Goal: Information Seeking & Learning: Check status

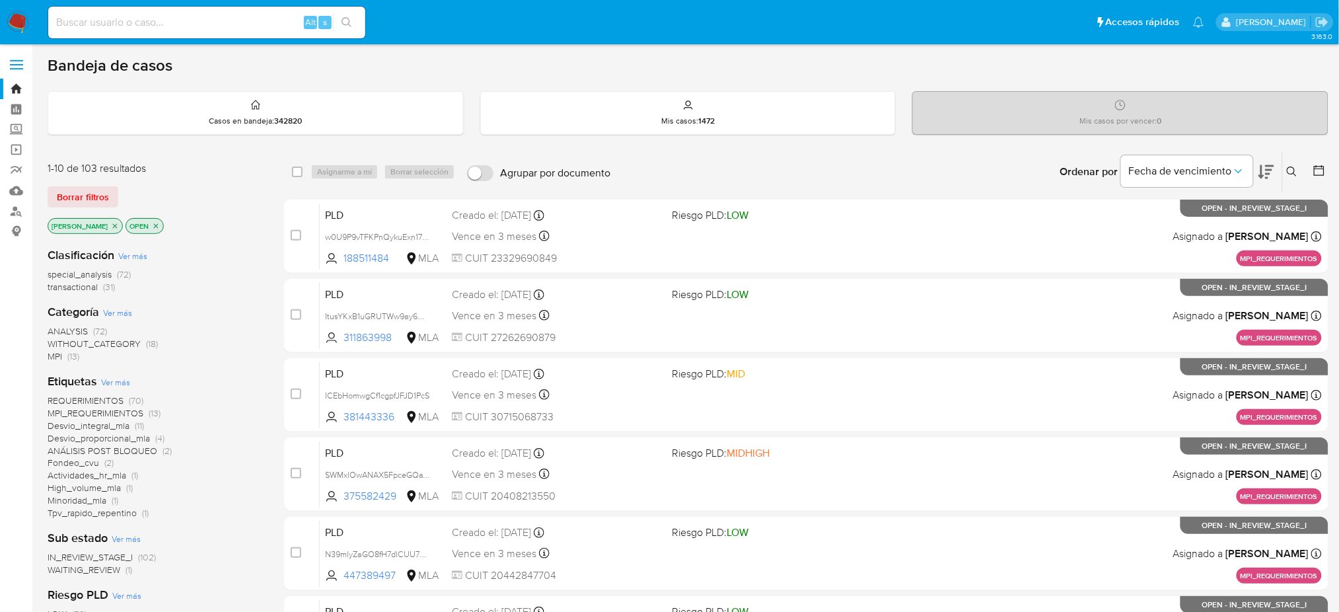
click at [237, 9] on div "Alt s" at bounding box center [206, 23] width 317 height 32
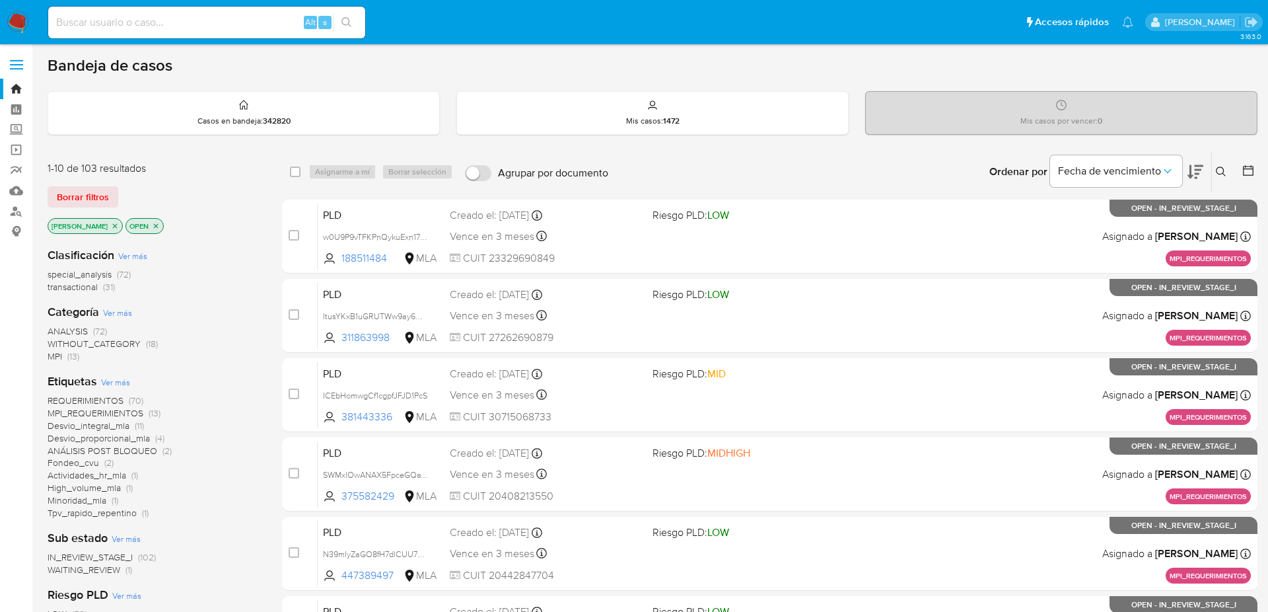
type input "[URL][DOMAIN_NAME]"
click at [143, 24] on input "[URL][DOMAIN_NAME]" at bounding box center [206, 22] width 317 height 17
click at [180, 24] on input "https://aladdin.adminml.com/home?filters=N4Ig9g7gdgpgTgfQJYBMQC4QEMC2MUBeYAbkgM…" at bounding box center [206, 22] width 317 height 17
click at [142, 11] on div "Alt s" at bounding box center [206, 23] width 317 height 32
click at [151, 27] on input at bounding box center [206, 22] width 317 height 17
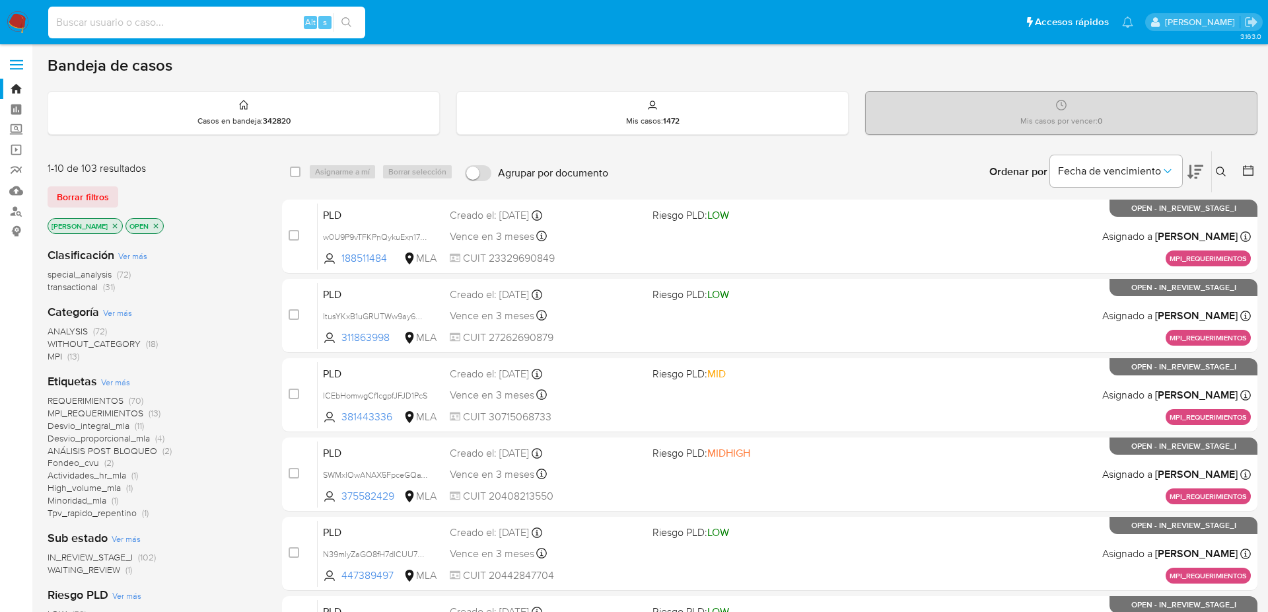
paste input "210701900"
type input "210701900"
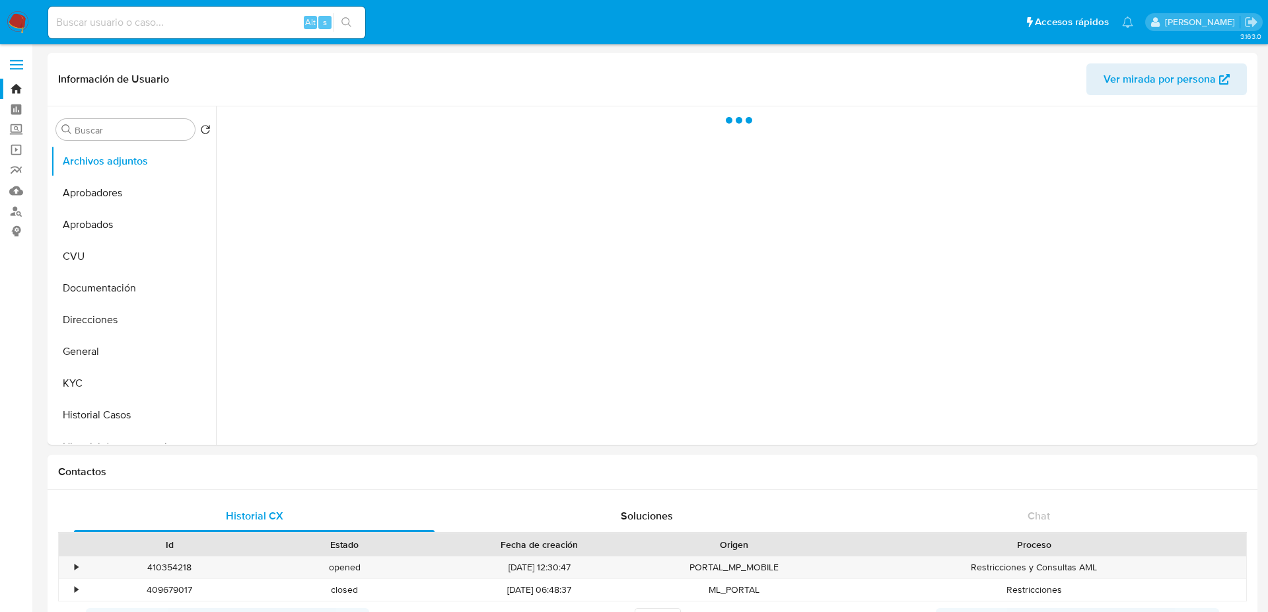
select select "10"
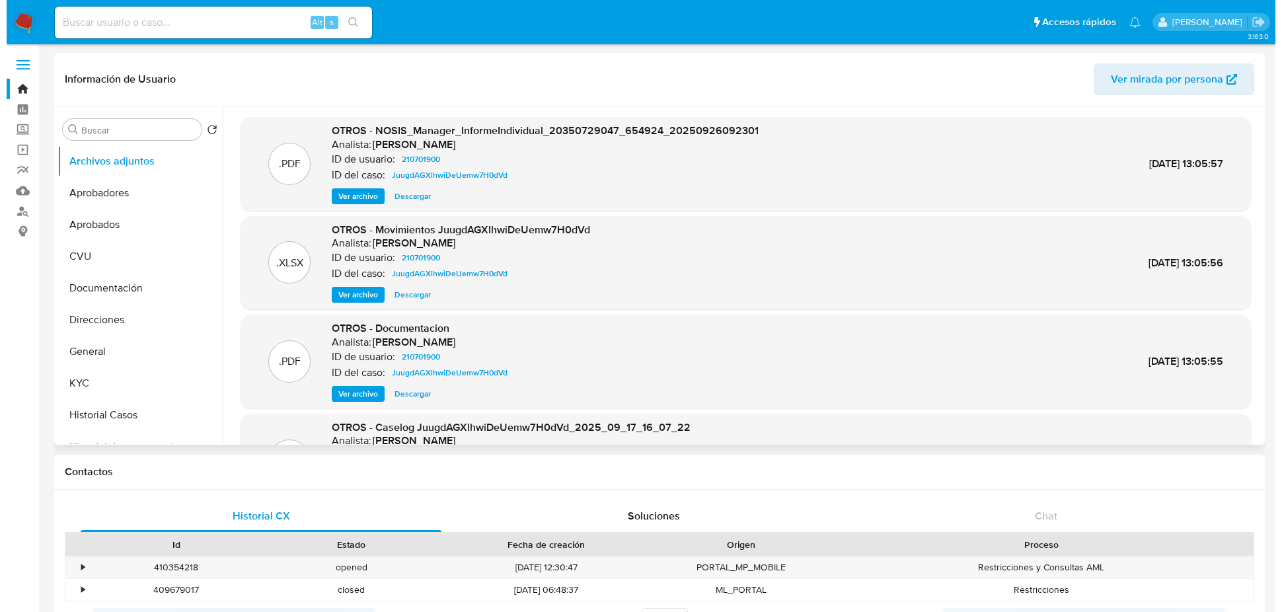
scroll to position [111, 0]
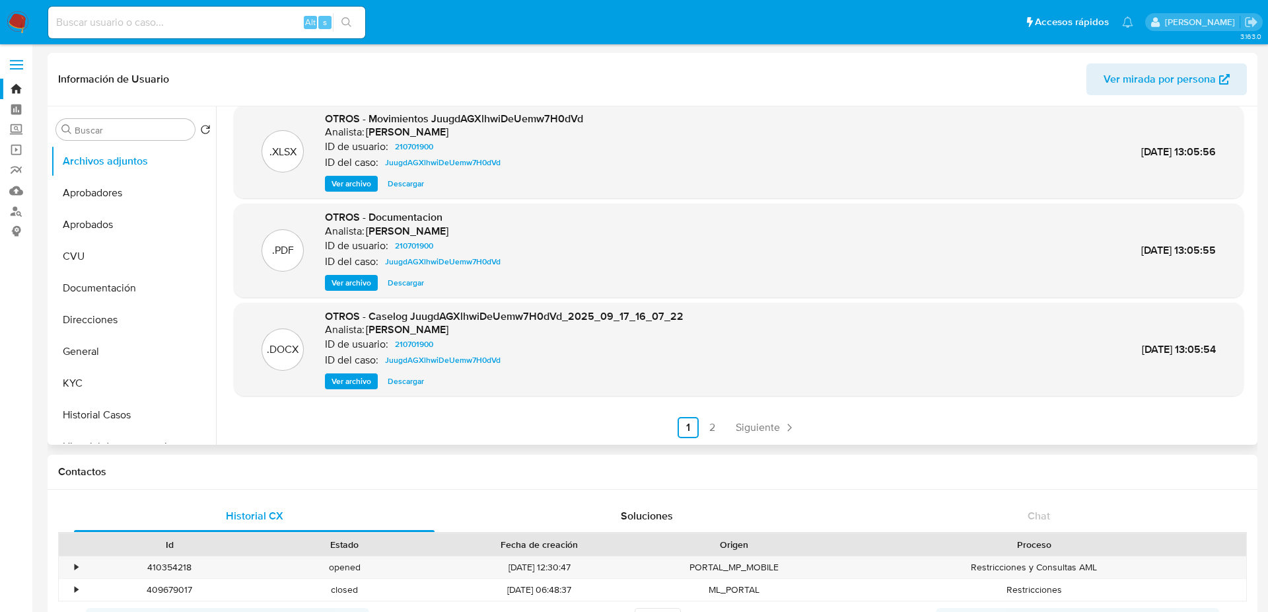
click at [340, 386] on span "Ver archivo" at bounding box center [352, 381] width 40 height 13
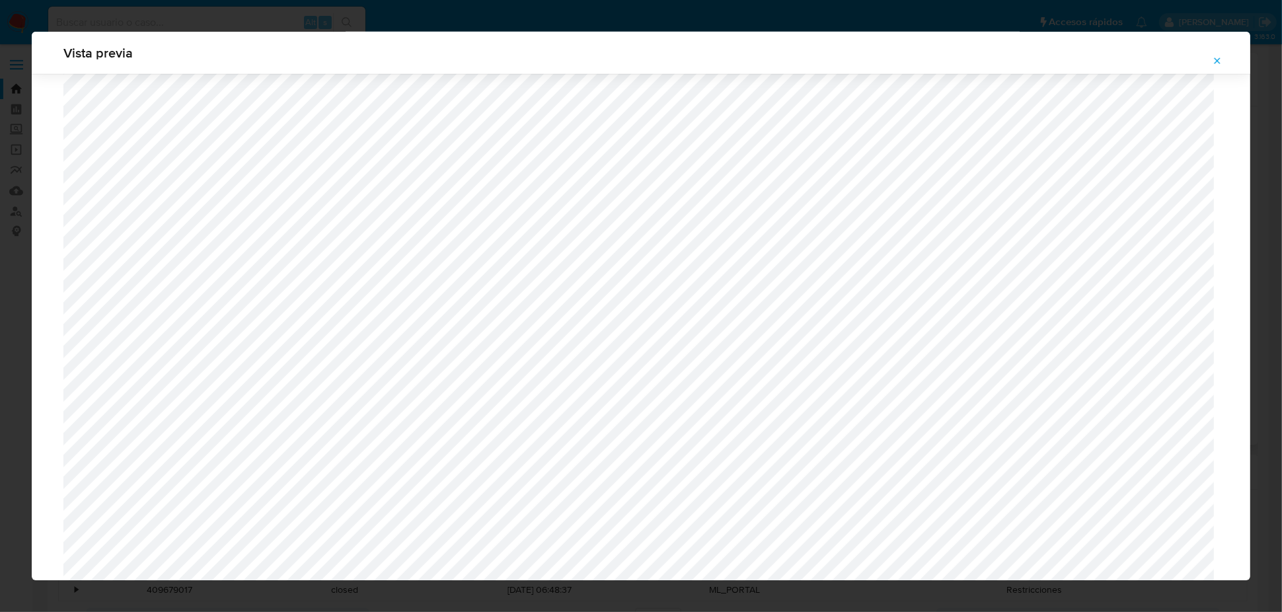
scroll to position [1013, 0]
click at [1219, 62] on icon "Attachment preview" at bounding box center [1217, 60] width 11 height 11
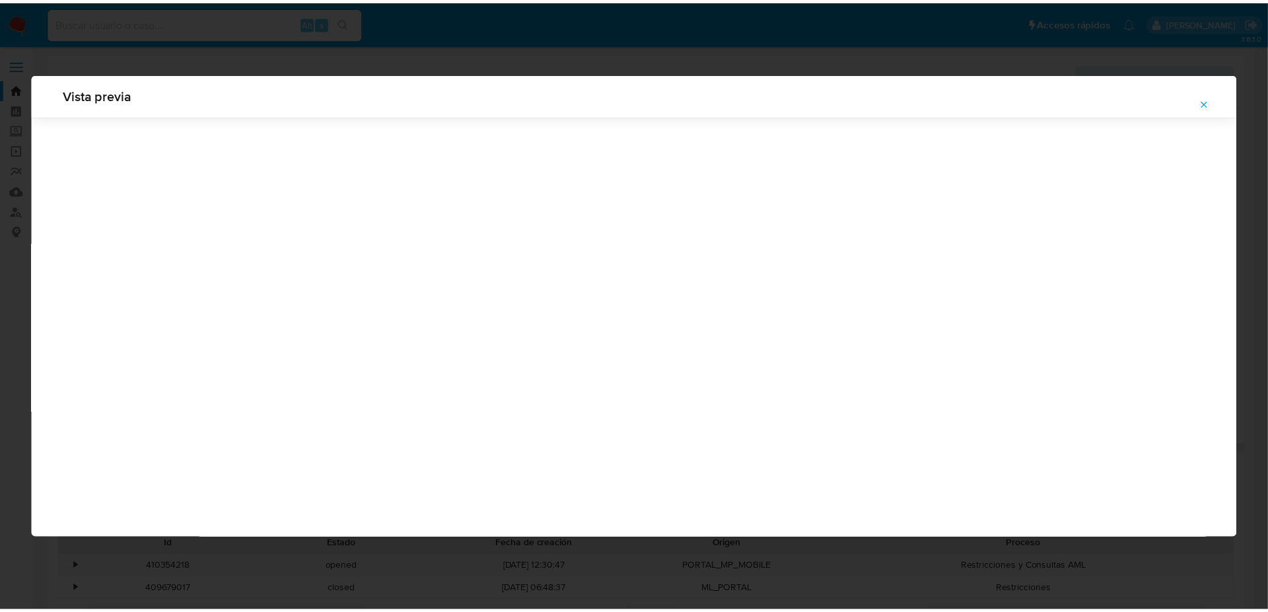
scroll to position [0, 0]
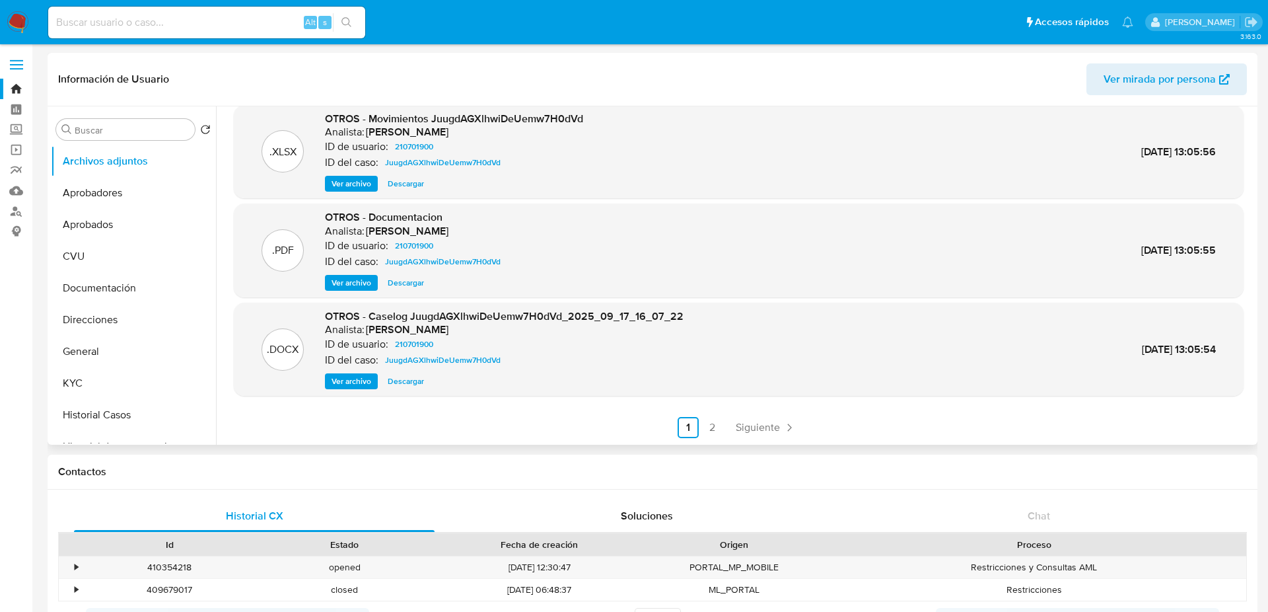
click at [256, 34] on div "Alt s" at bounding box center [206, 23] width 317 height 32
click at [208, 20] on input at bounding box center [206, 22] width 317 height 17
paste input "sj17Z9KMZdA53EFq53tr0Y59"
type input "sj17Z9KMZdA53EFq53tr0Y59"
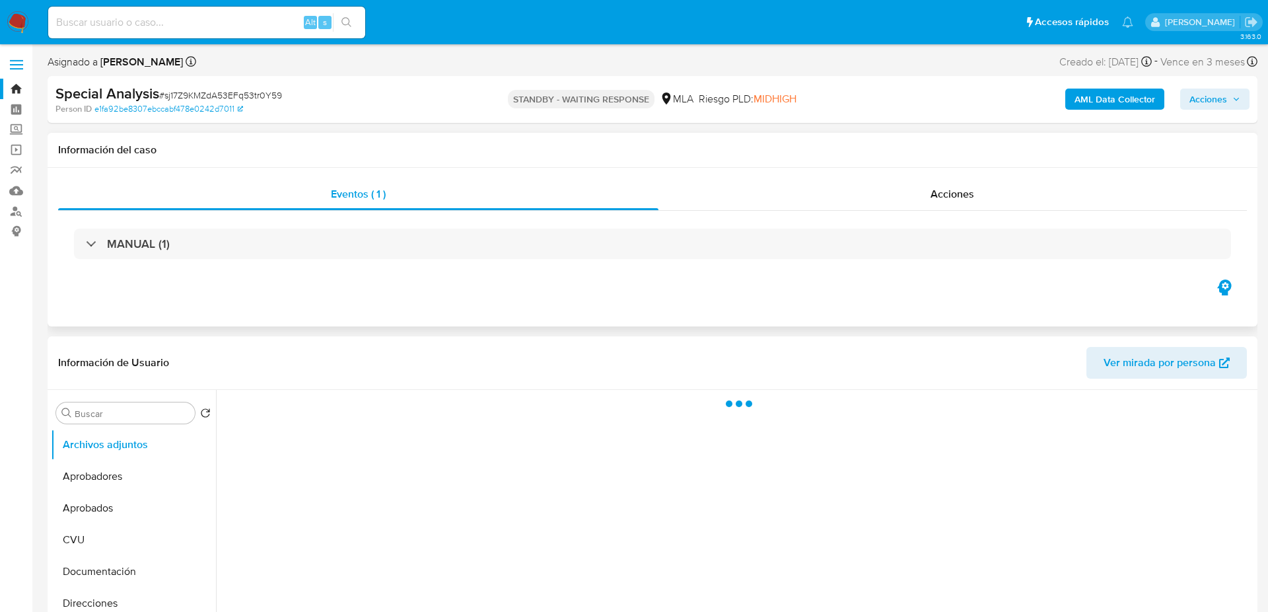
select select "10"
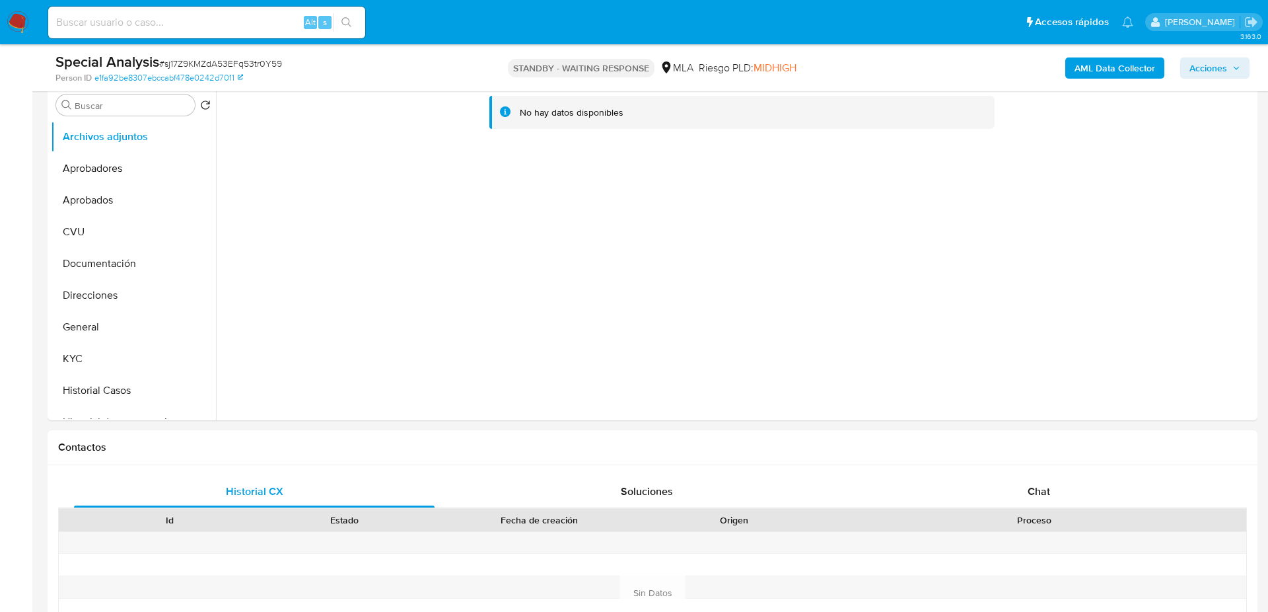
scroll to position [285, 0]
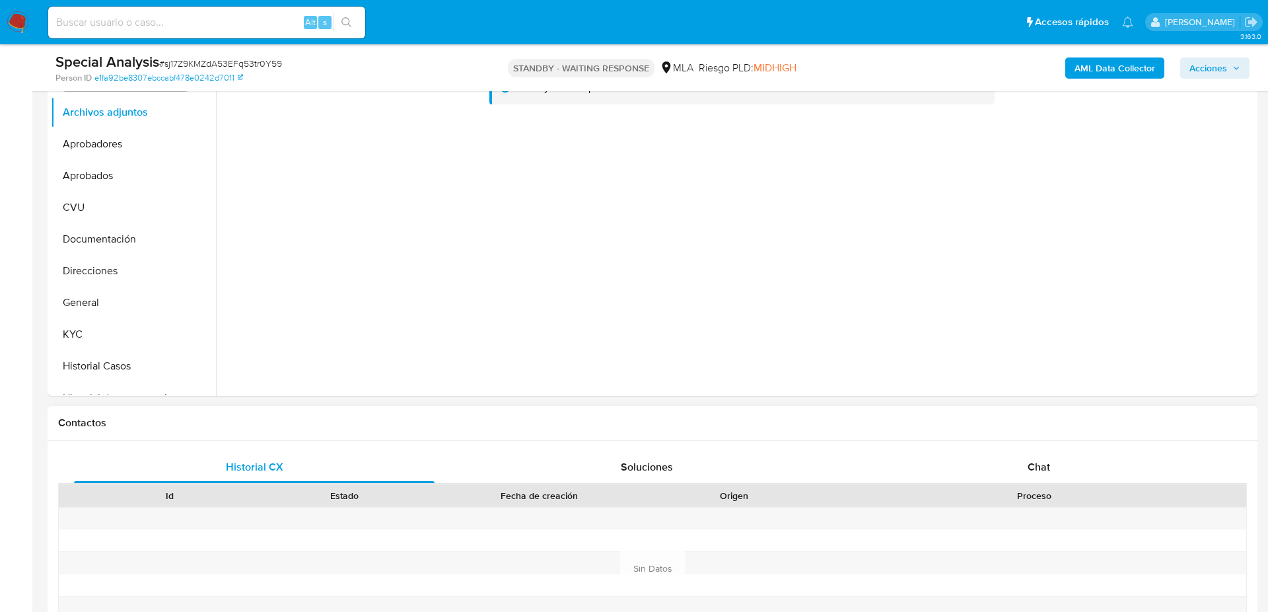
click at [1028, 484] on div "Proceso" at bounding box center [1034, 495] width 425 height 22
click at [184, 14] on input at bounding box center [206, 22] width 317 height 17
paste input "T4EdjrOtKRcLQqmDZ7SNL46h"
type input "T4EdjrOtKRcLQqmDZ7SNL46h"
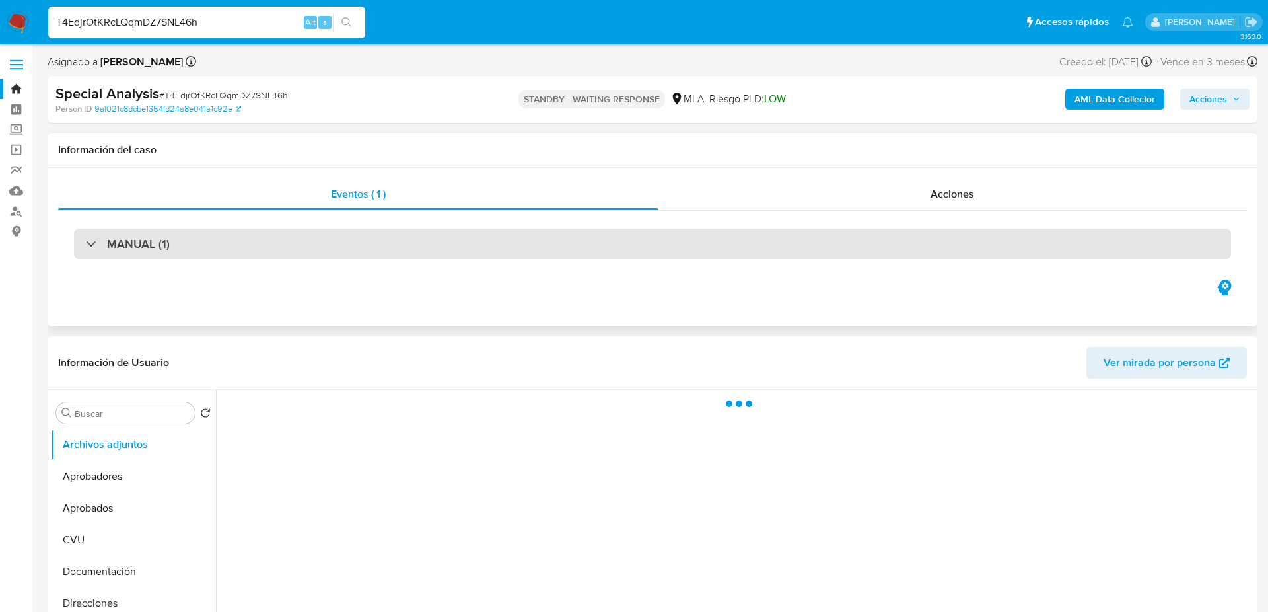
select select "10"
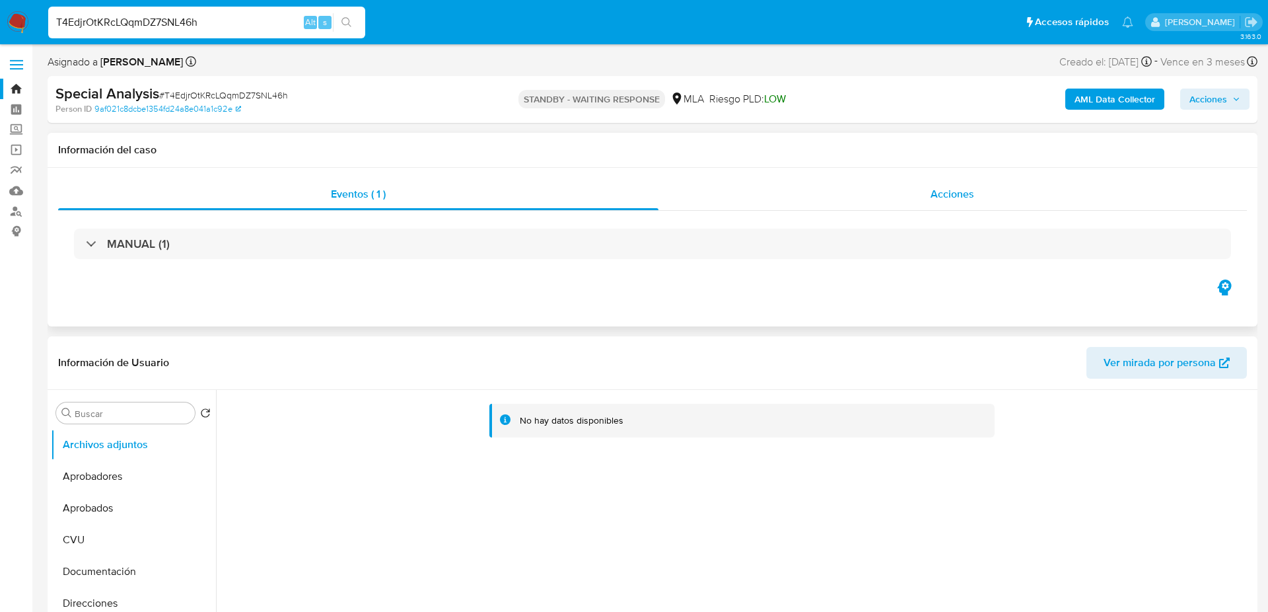
click at [969, 202] on div "Acciones" at bounding box center [953, 194] width 589 height 32
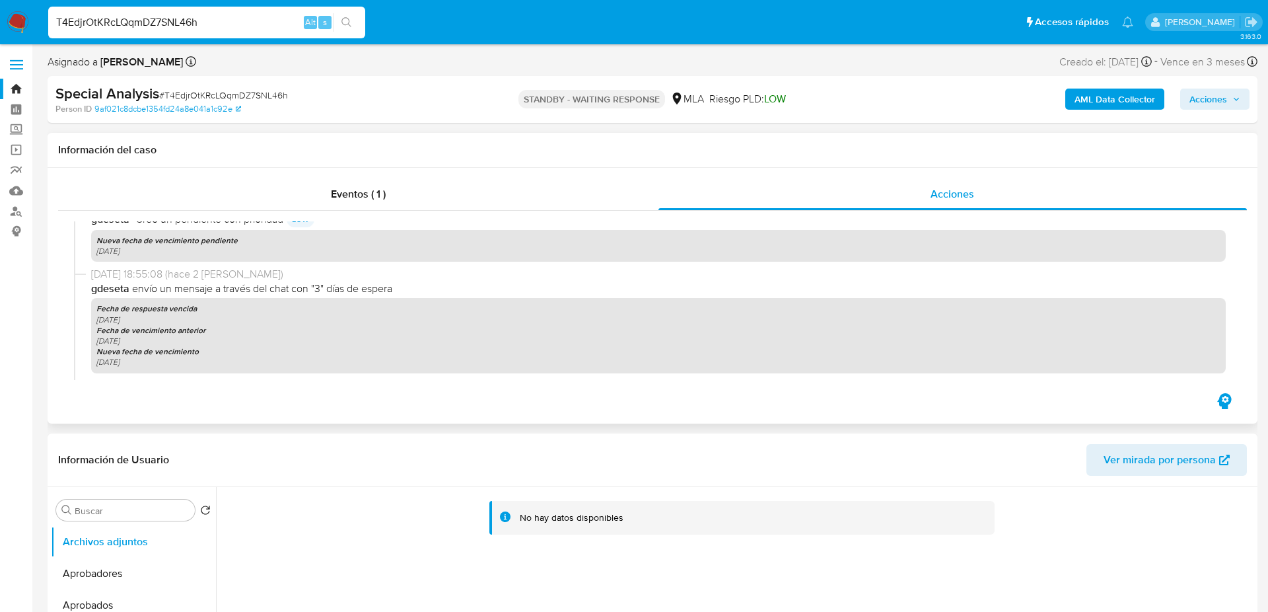
scroll to position [183, 0]
click at [371, 326] on p "Fecha de vencimiento anterior" at bounding box center [658, 329] width 1124 height 11
click at [360, 352] on p "Nueva fecha de vencimiento" at bounding box center [658, 351] width 1124 height 11
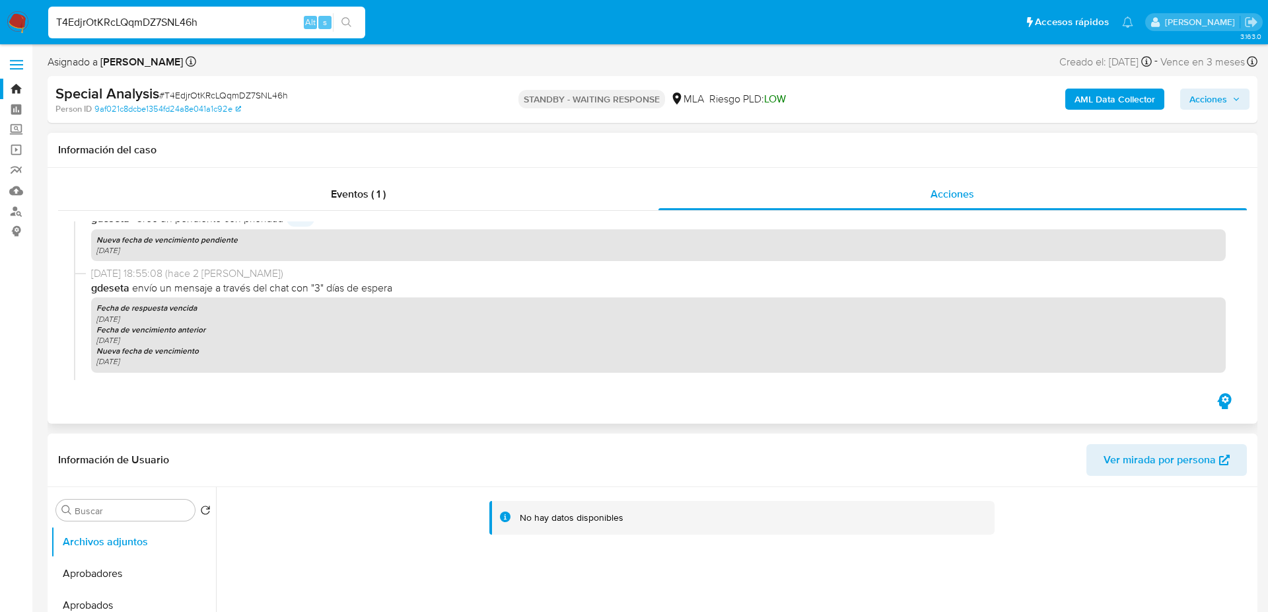
click at [354, 354] on p "Nueva fecha de vencimiento" at bounding box center [658, 351] width 1124 height 11
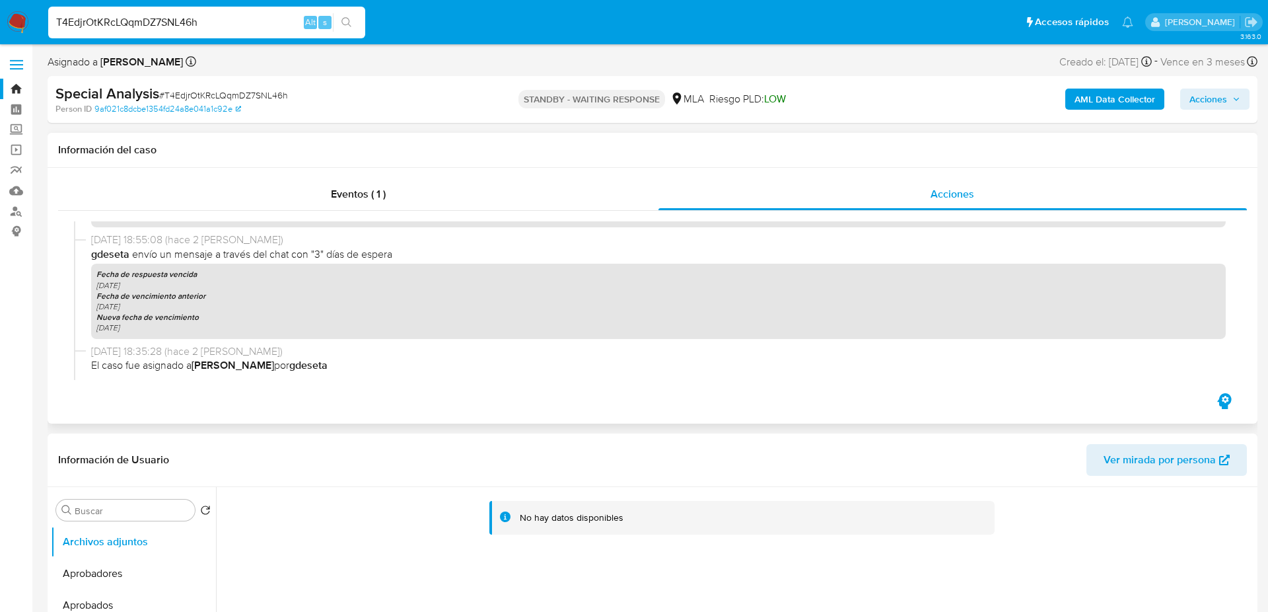
scroll to position [217, 0]
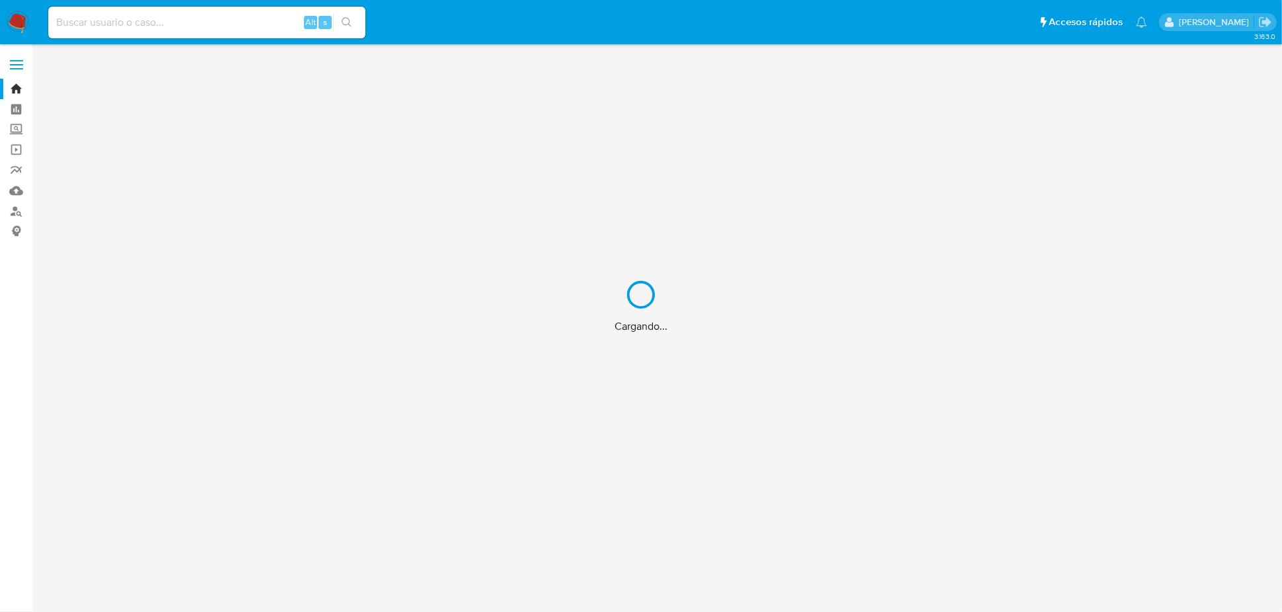
click at [112, 30] on div "Cargando..." at bounding box center [641, 306] width 1282 height 612
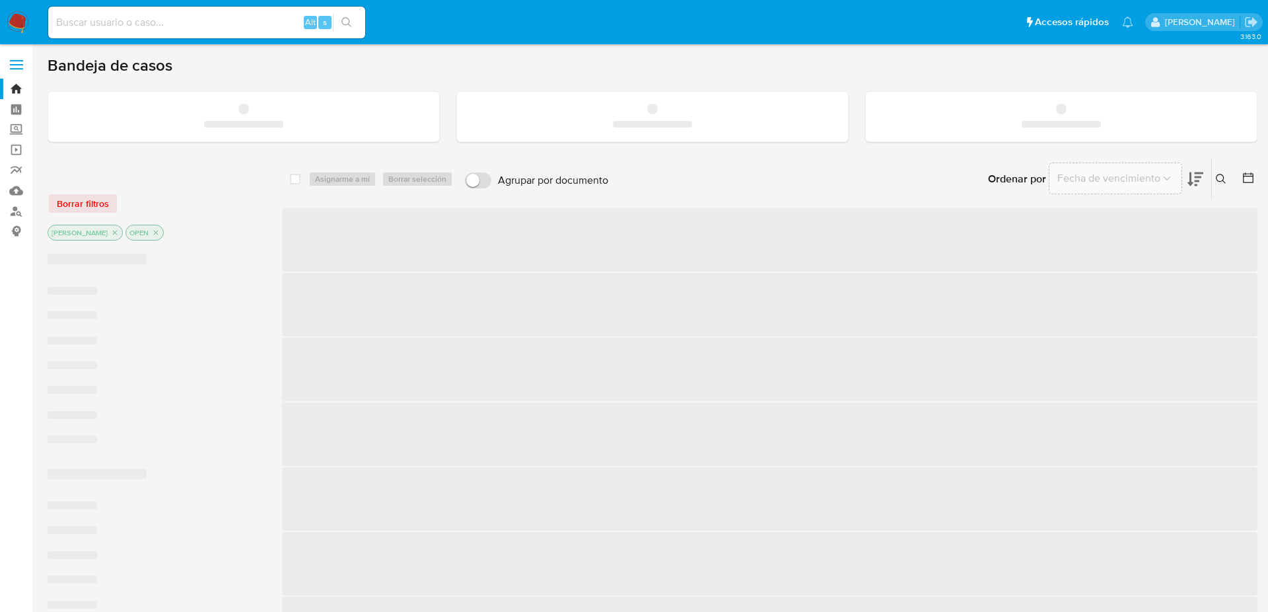
click at [145, 24] on input at bounding box center [206, 22] width 317 height 17
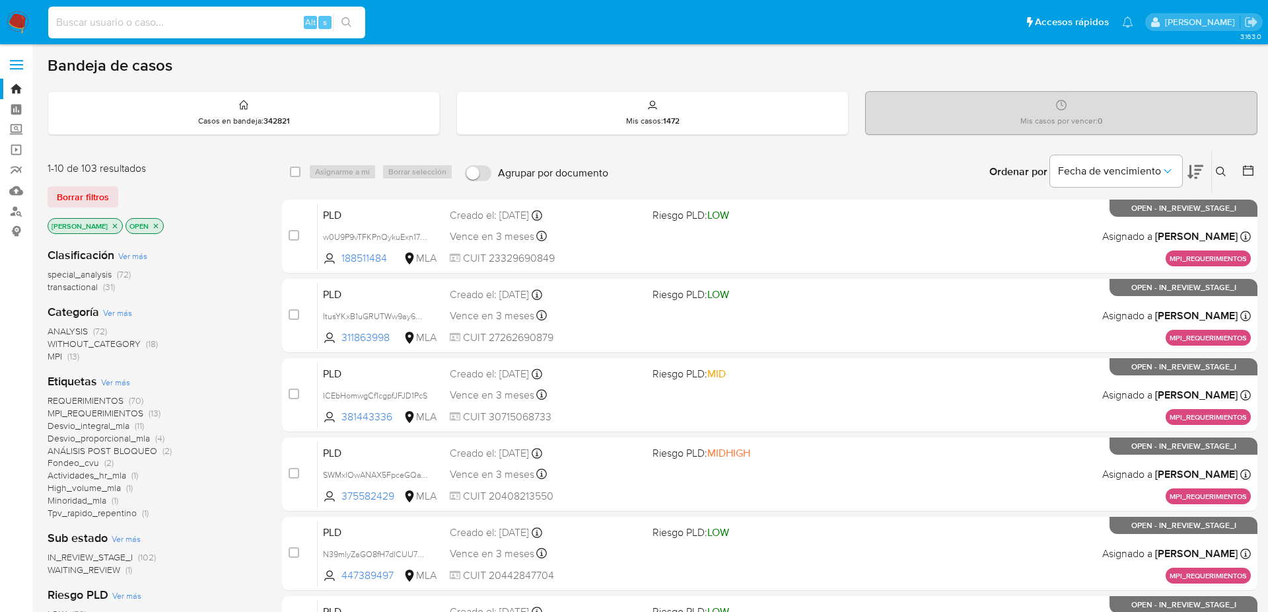
paste input "50760289"
type input "50760289"
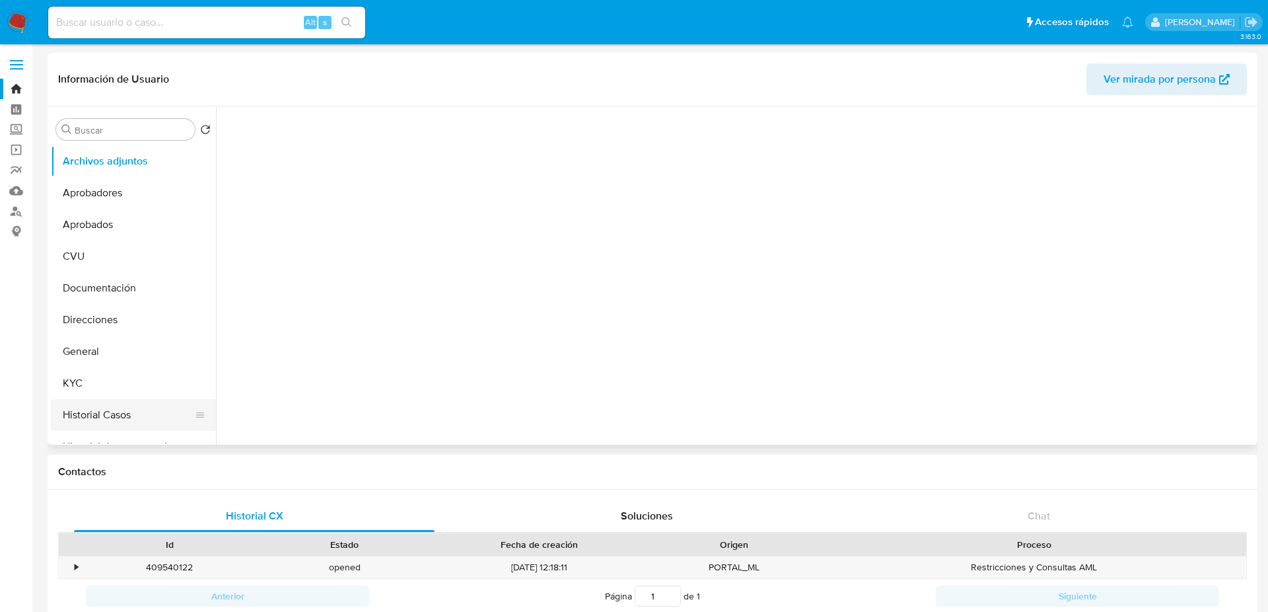
select select "10"
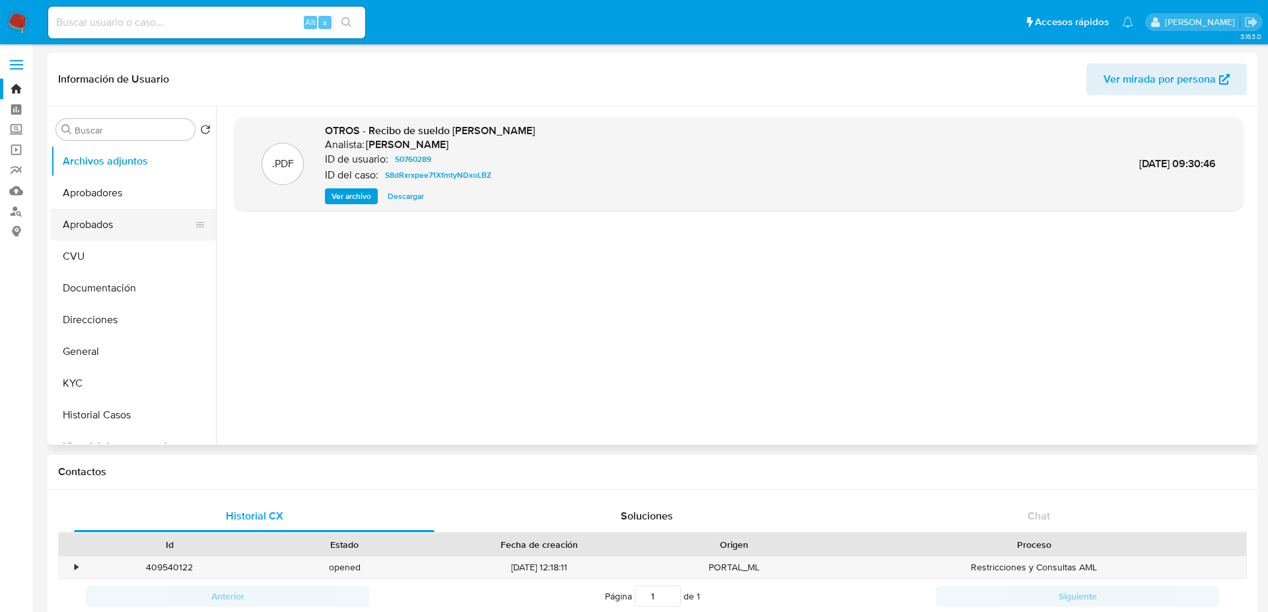
click at [127, 226] on button "Aprobados" at bounding box center [128, 225] width 155 height 32
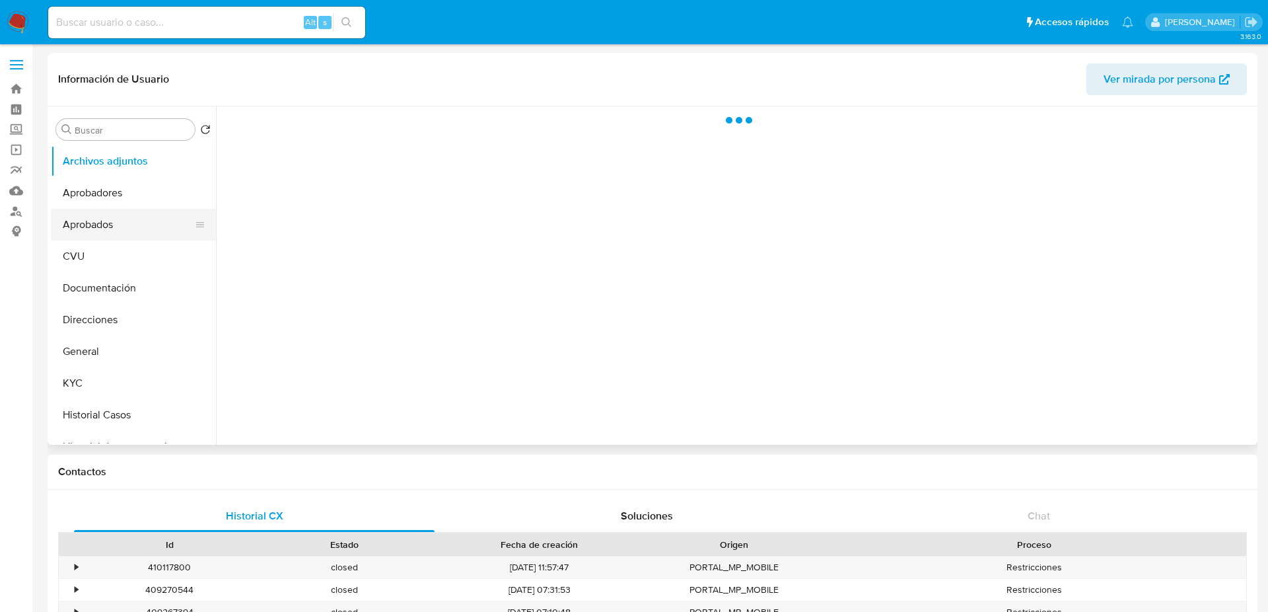
select select "10"
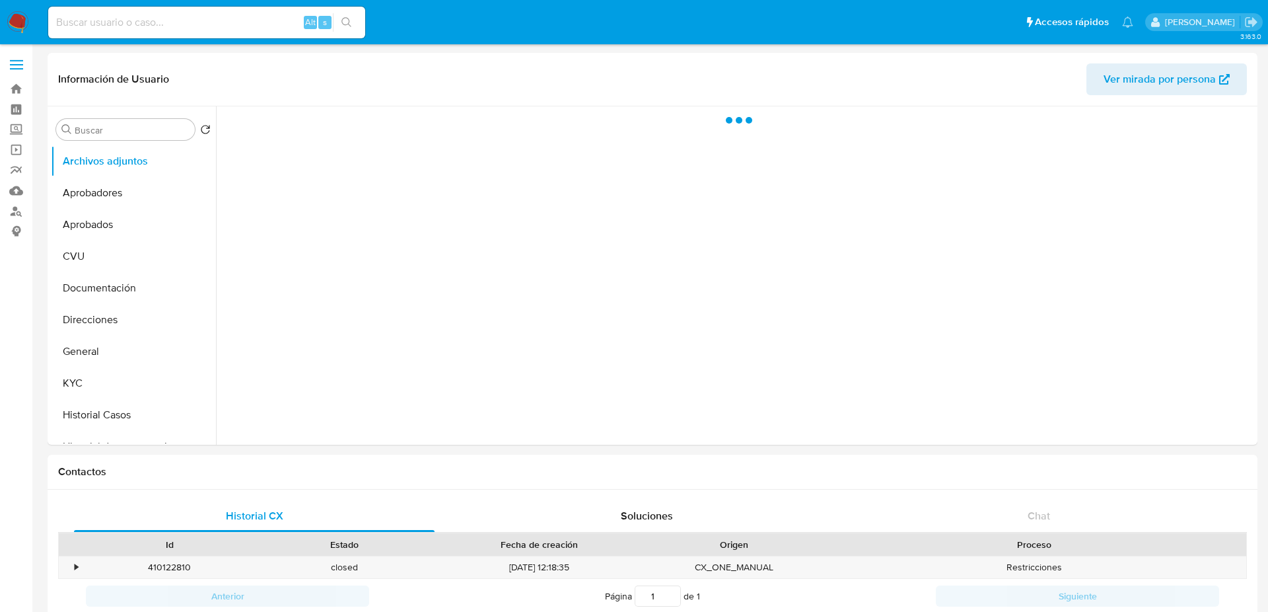
select select "10"
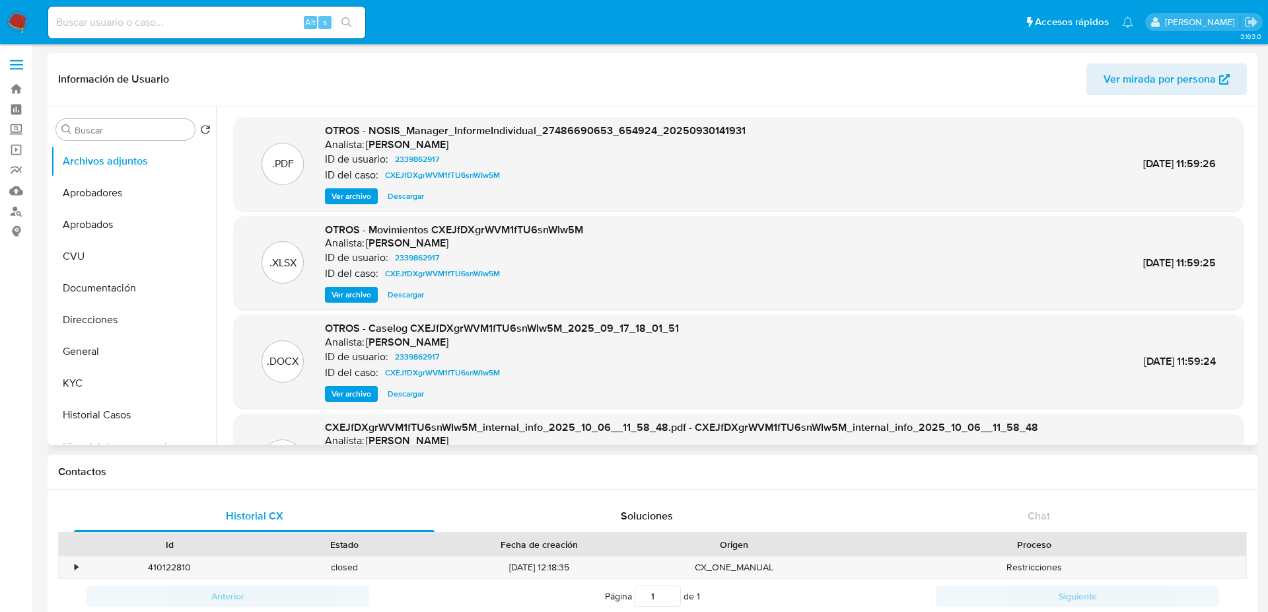
click at [400, 291] on span "Descargar" at bounding box center [406, 294] width 36 height 13
